Goal: Find specific page/section: Find specific page/section

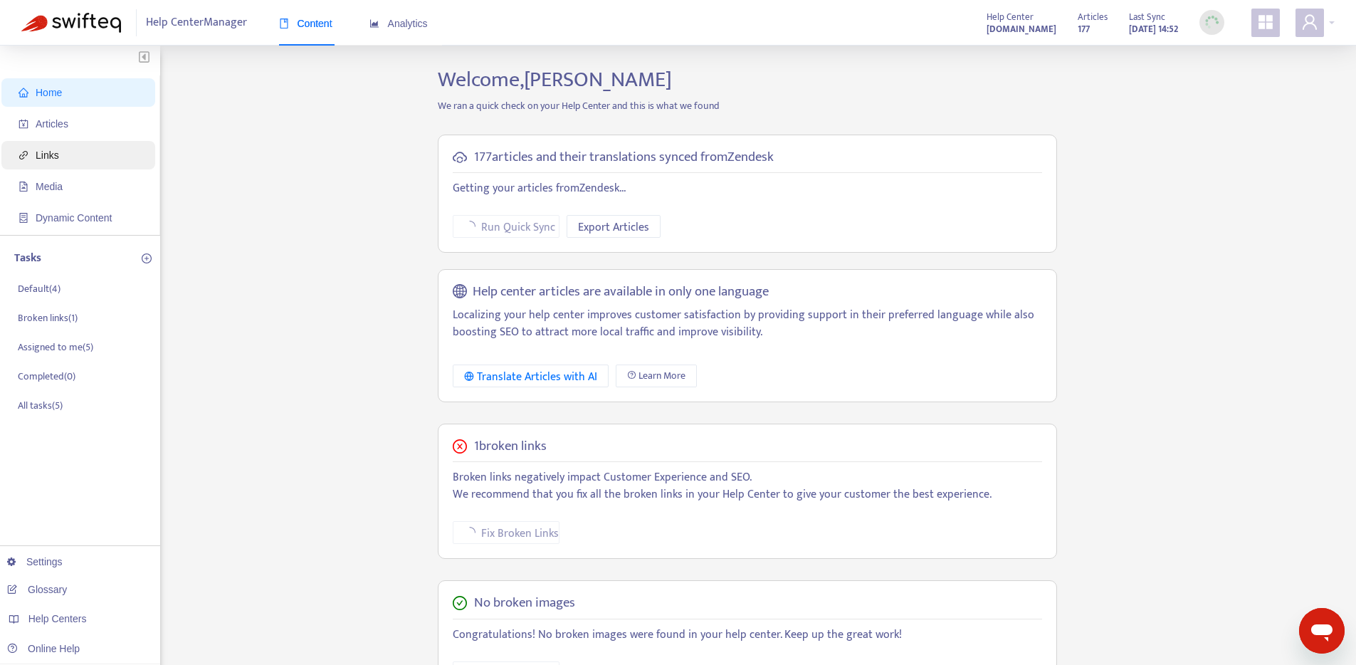
click at [84, 152] on span "Links" at bounding box center [81, 155] width 125 height 28
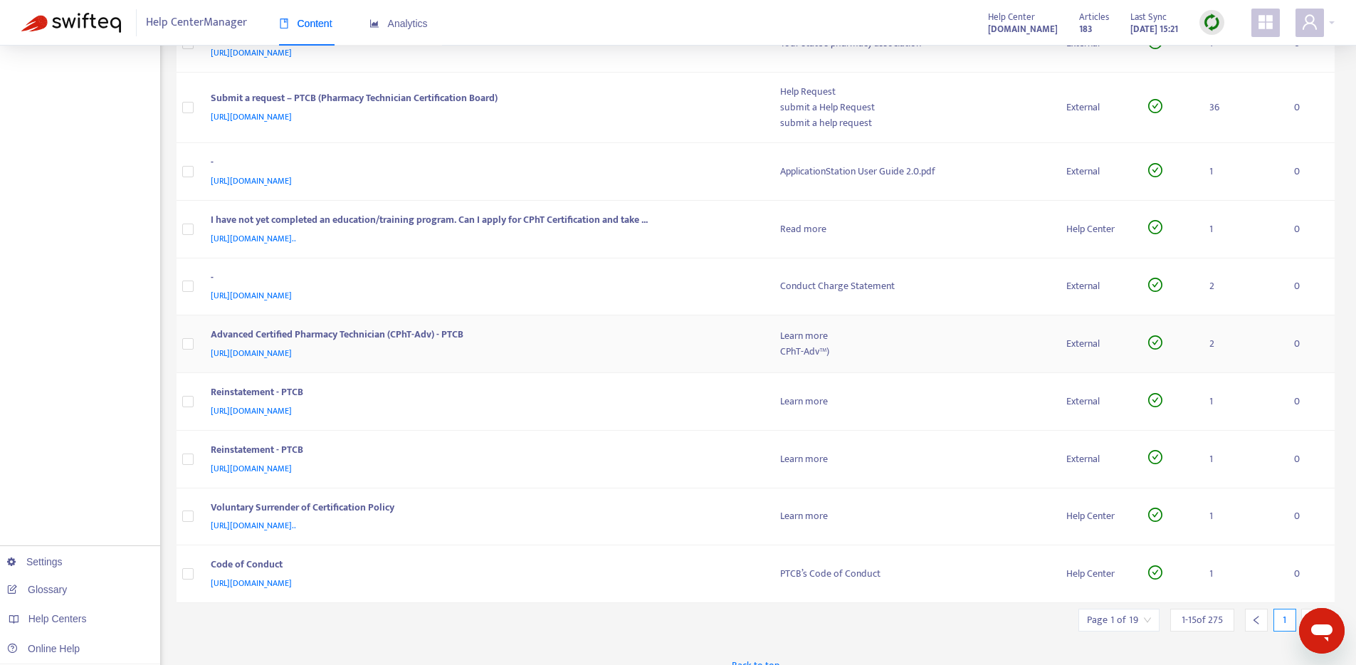
scroll to position [489, 0]
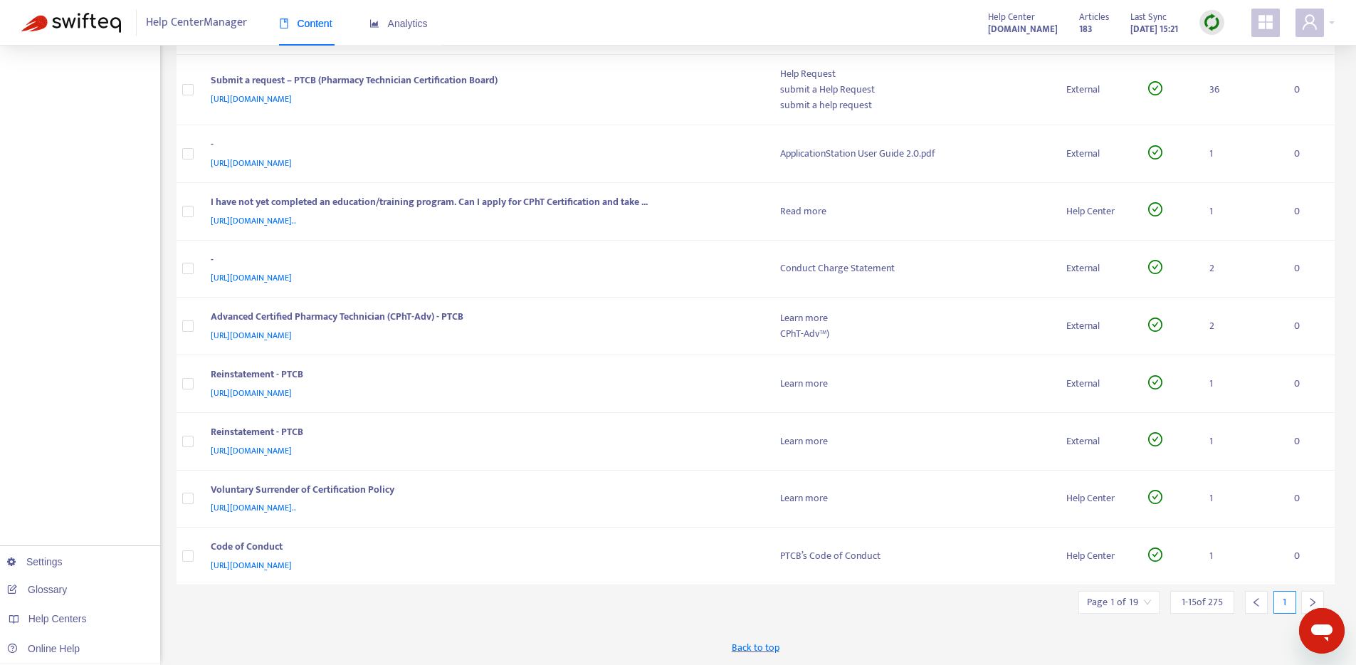
click at [1132, 595] on input "search" at bounding box center [1119, 602] width 64 height 21
click at [1276, 553] on span "15" at bounding box center [1277, 562] width 90 height 21
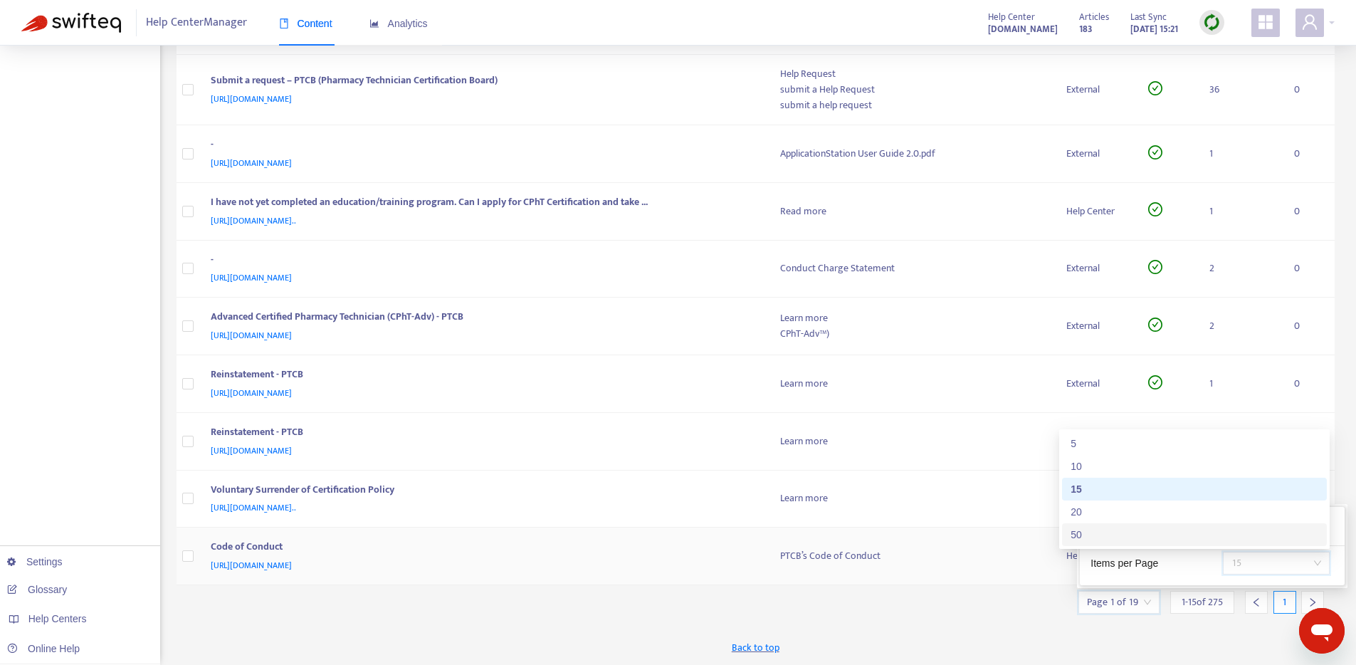
click at [1238, 538] on div "50" at bounding box center [1195, 535] width 248 height 16
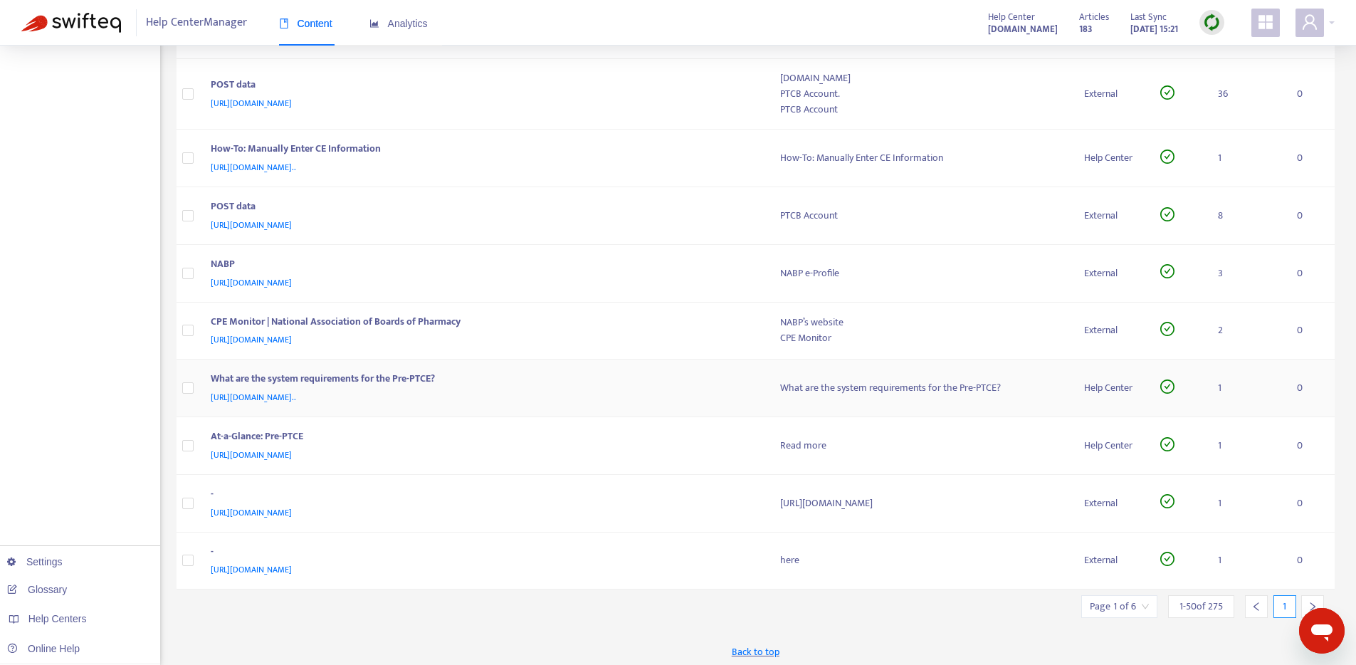
scroll to position [2605, 0]
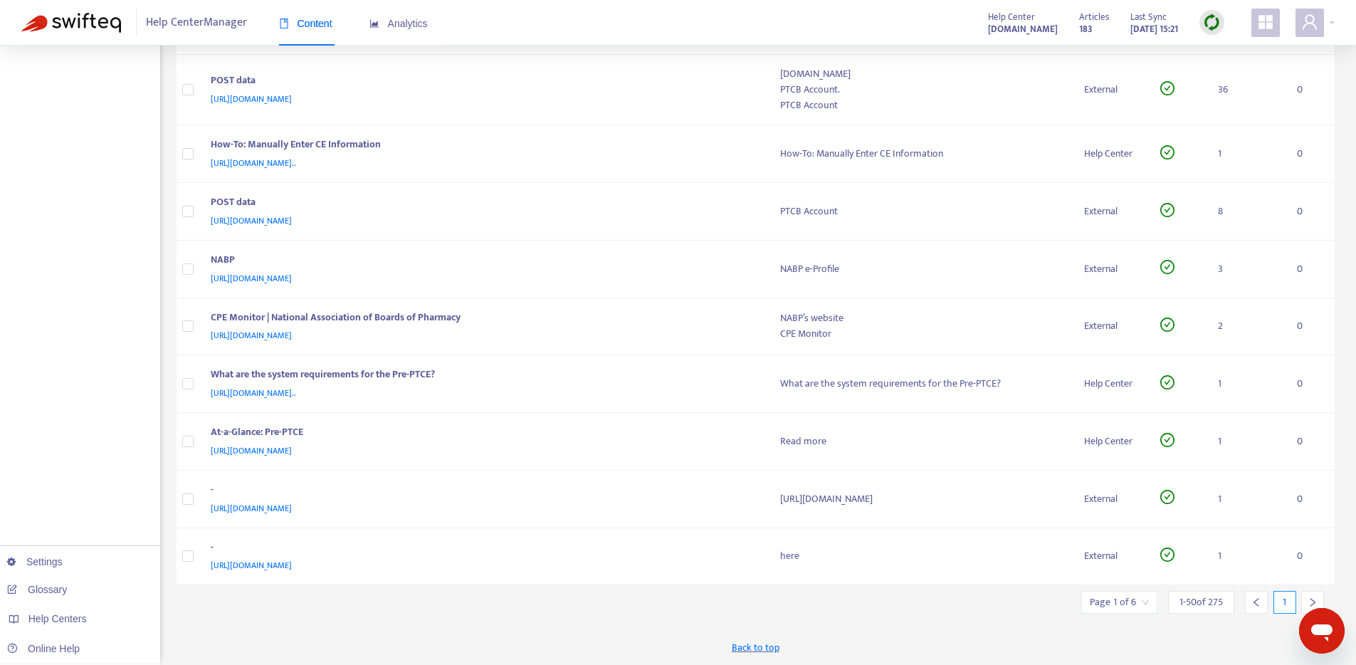
click at [1314, 597] on icon "right" at bounding box center [1313, 602] width 10 height 10
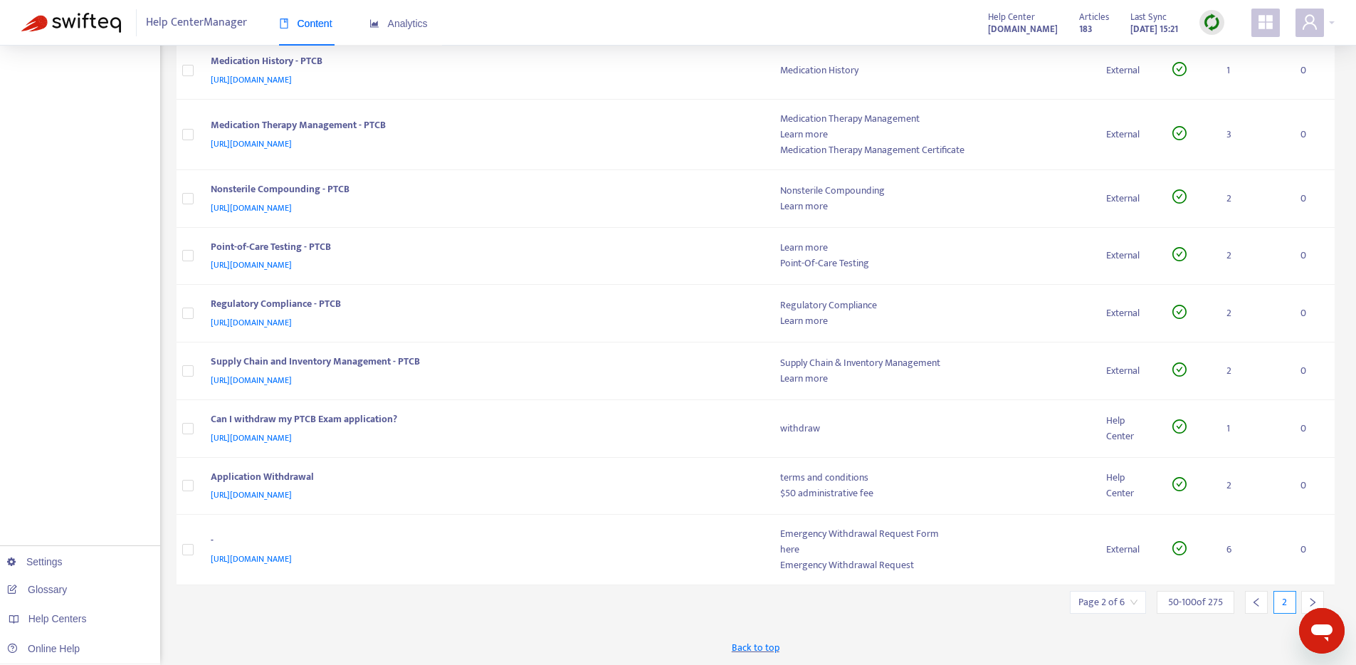
click at [1307, 597] on div at bounding box center [1312, 602] width 23 height 23
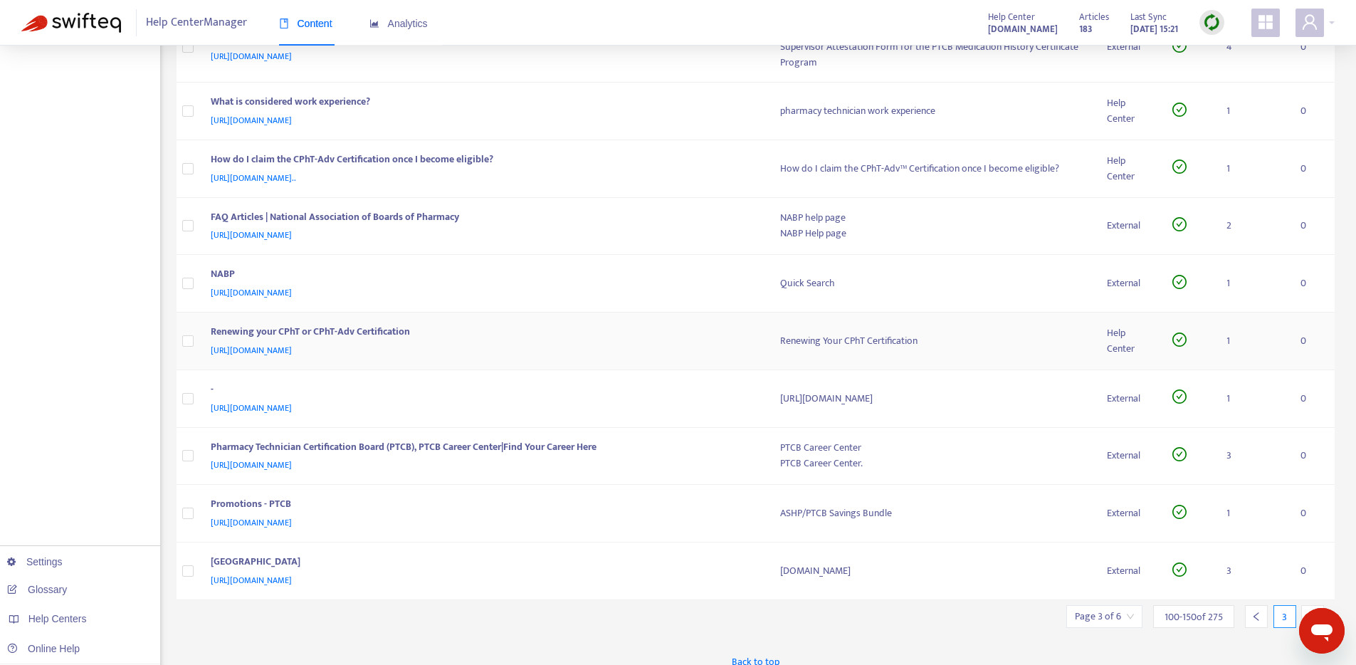
scroll to position [2579, 0]
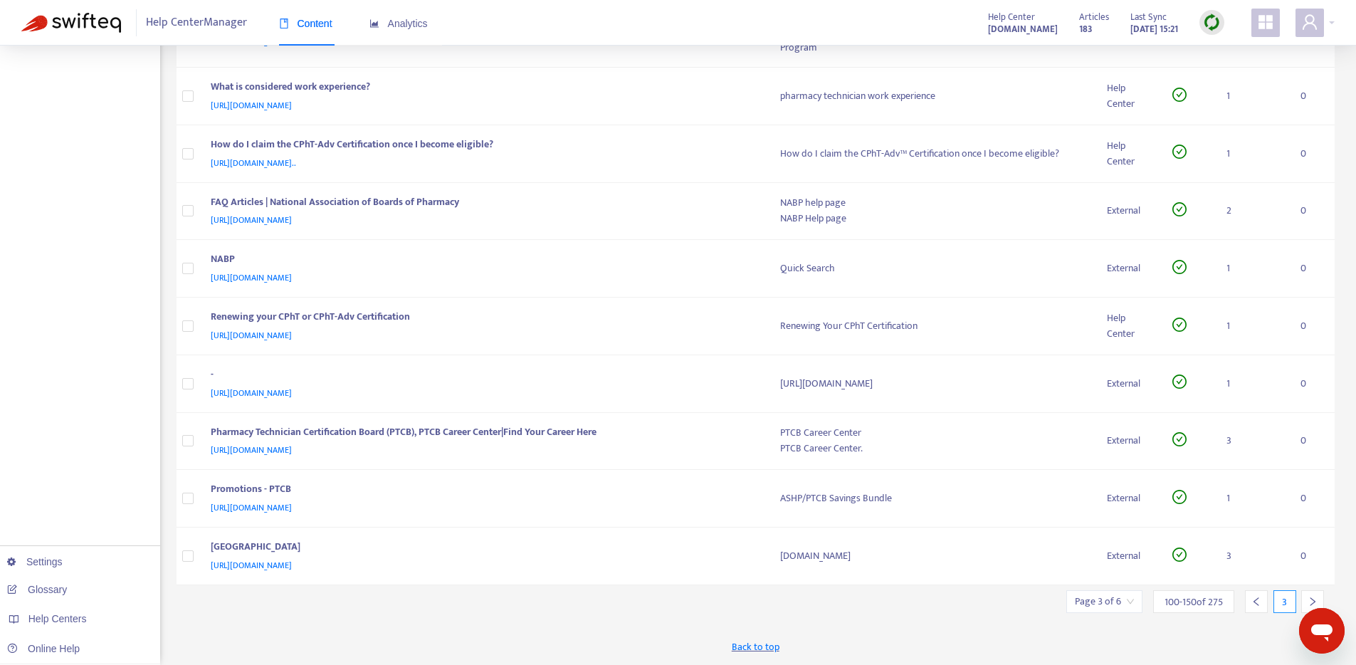
click at [1303, 594] on div at bounding box center [1312, 601] width 23 height 23
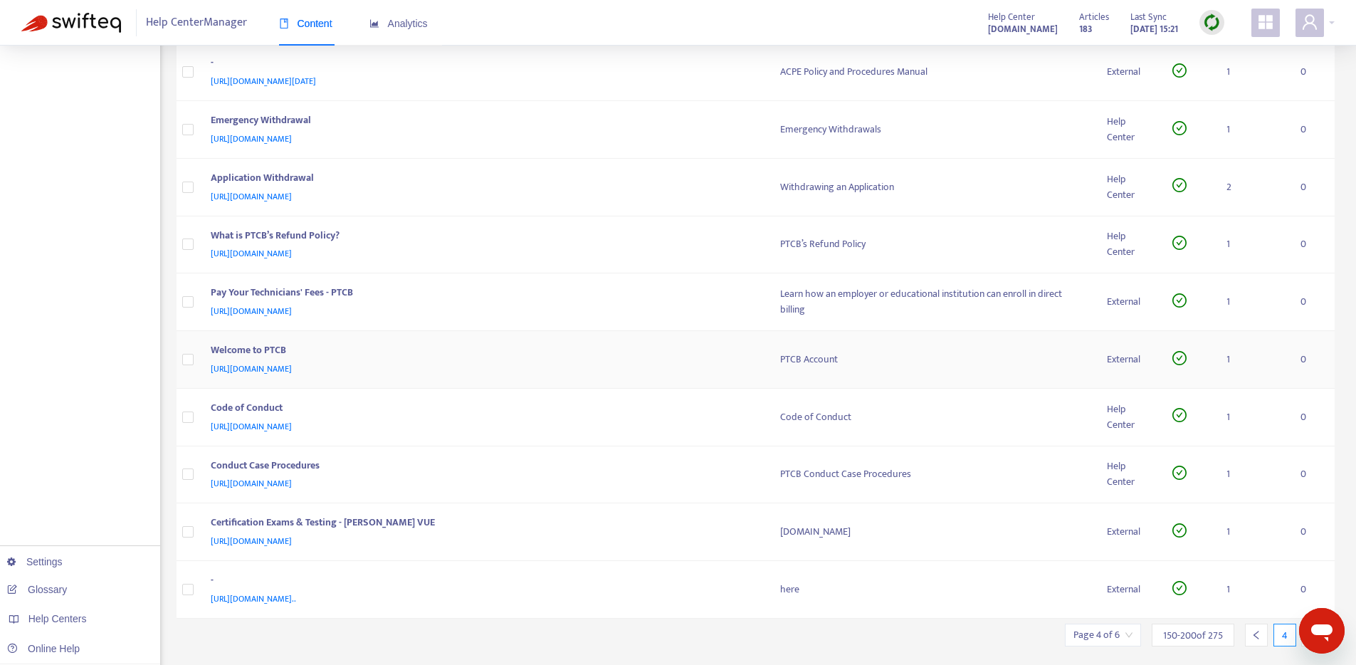
scroll to position [2475, 0]
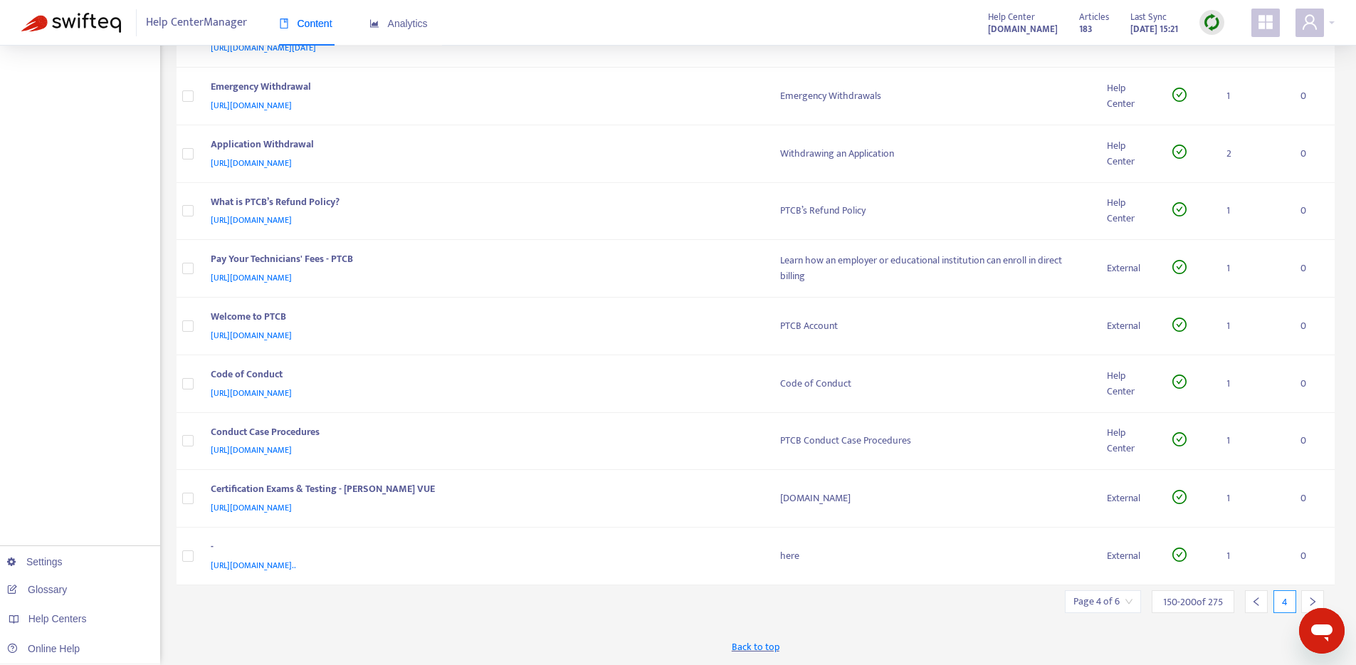
click at [1308, 597] on icon "right" at bounding box center [1313, 602] width 10 height 10
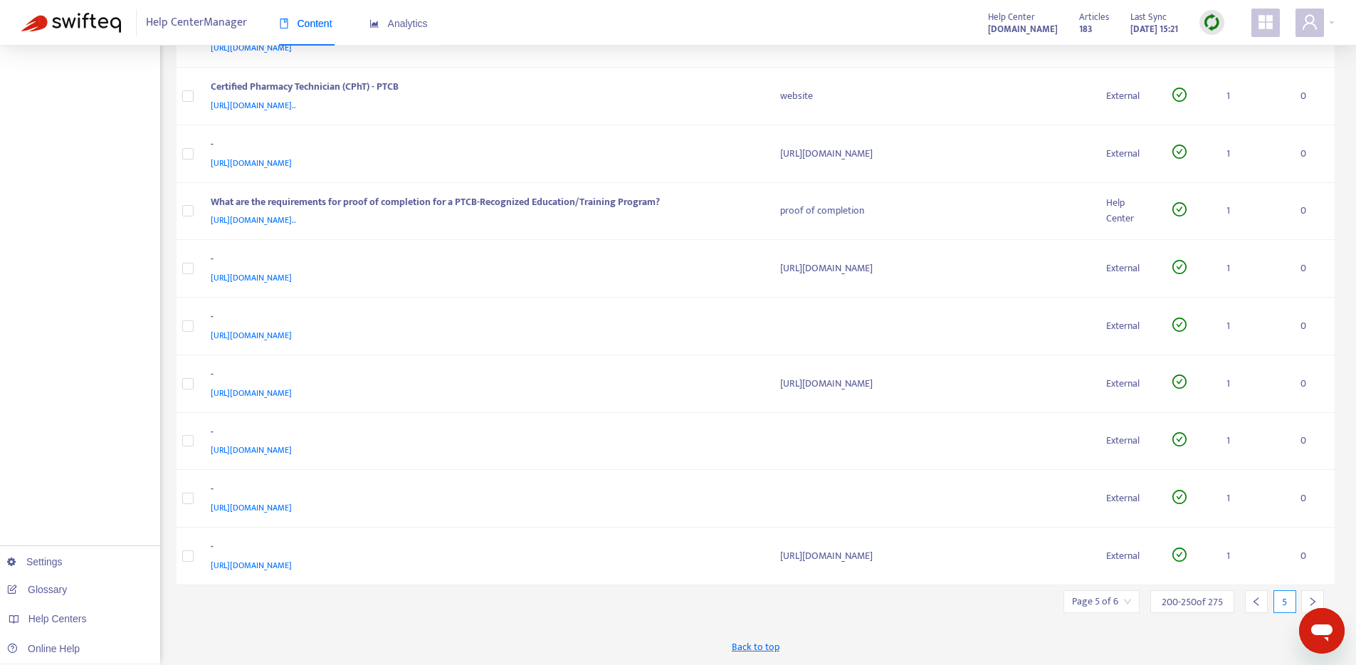
click at [1310, 597] on icon "right" at bounding box center [1313, 602] width 10 height 10
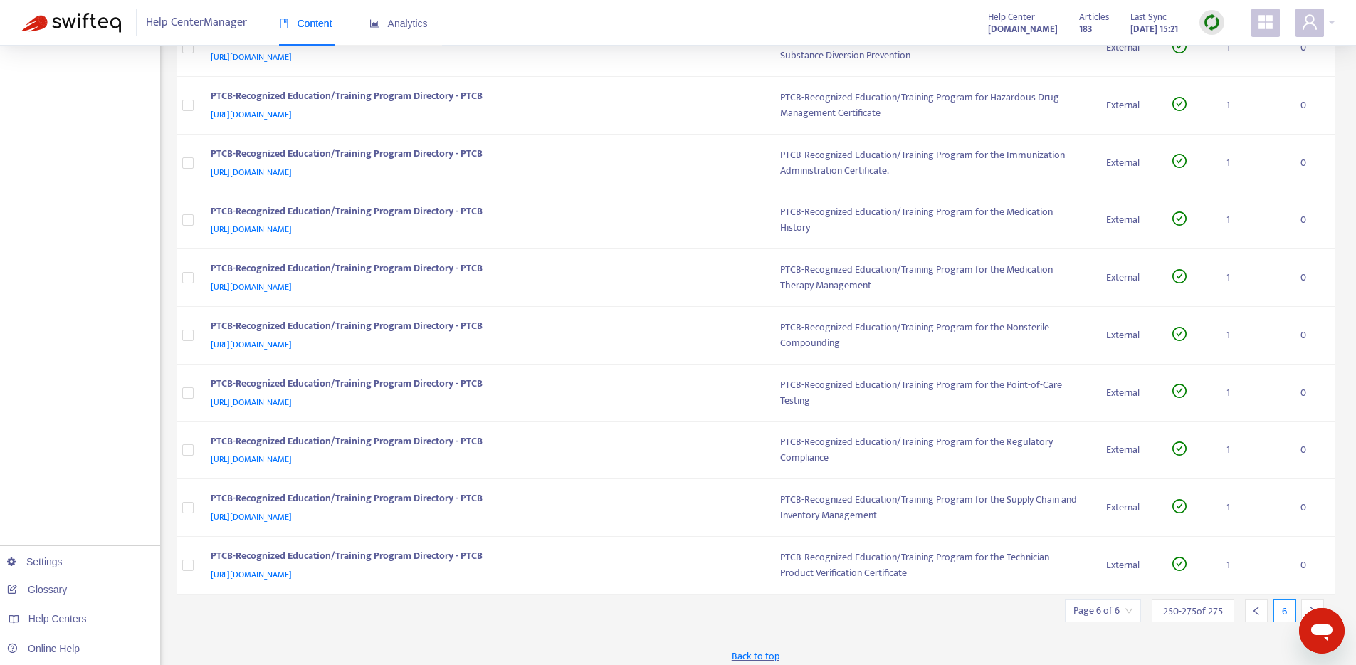
scroll to position [1025, 0]
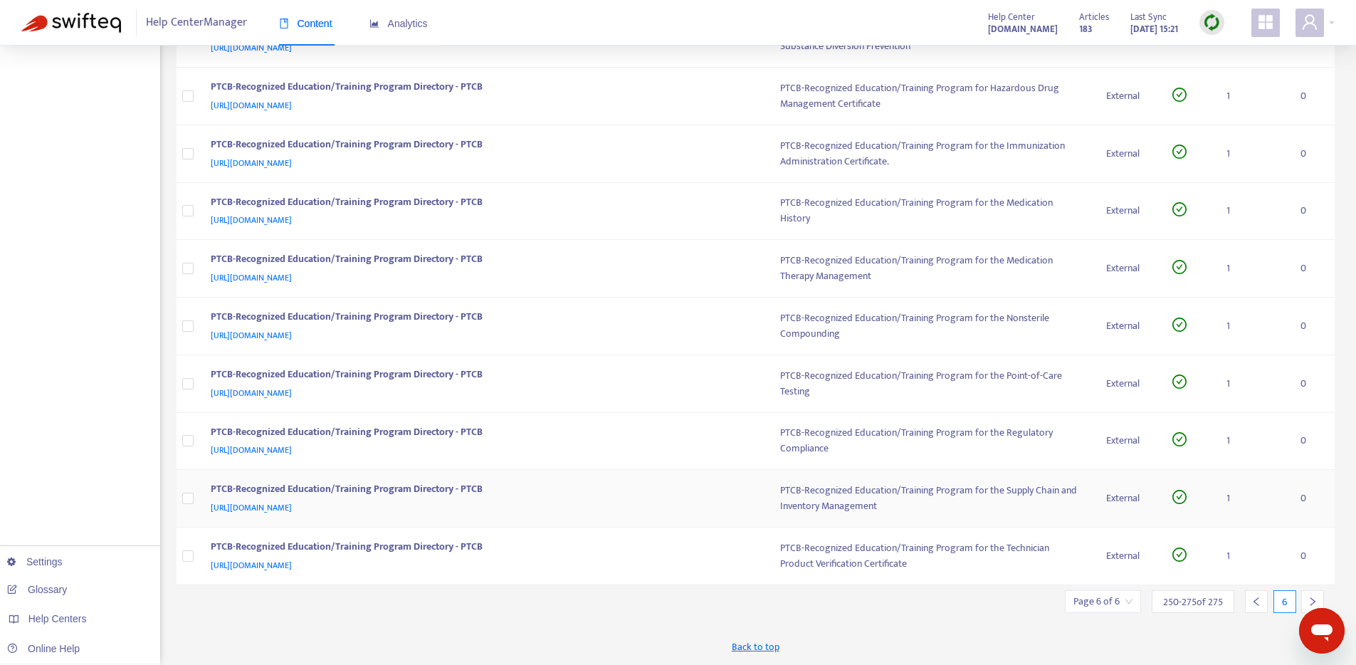
click at [292, 503] on span "https://ptcb.org/ptcb-recognized-education-training-program-directory/?credenti…" at bounding box center [251, 507] width 81 height 14
